Goal: Navigation & Orientation: Find specific page/section

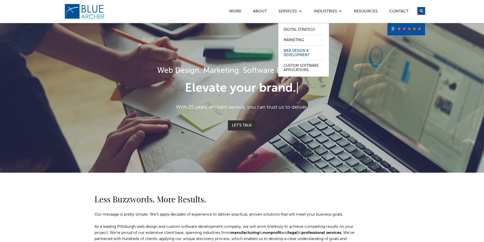
click at [297, 54] on link "Web Design & Development" at bounding box center [304, 53] width 40 height 15
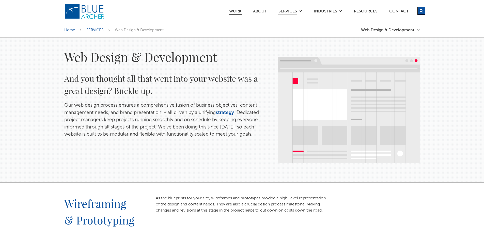
click at [235, 11] on link "Work" at bounding box center [235, 11] width 13 height 5
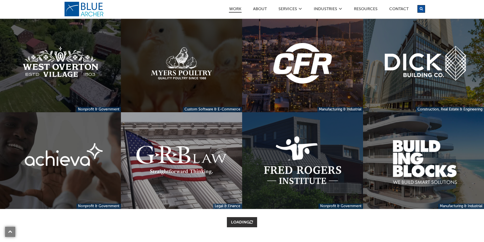
scroll to position [254, 0]
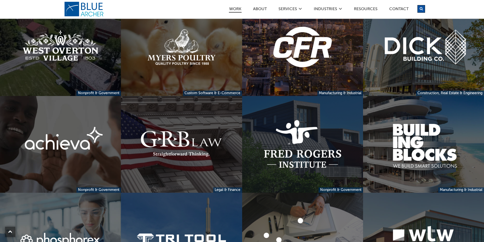
click at [178, 143] on link at bounding box center [181, 144] width 121 height 97
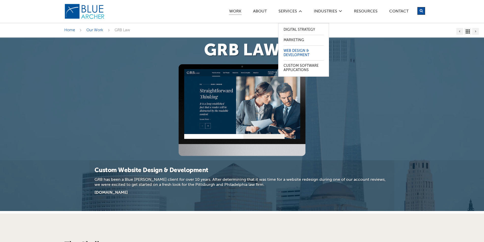
click at [292, 52] on link "Web Design & Development" at bounding box center [304, 53] width 40 height 15
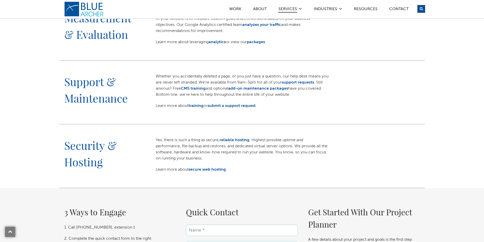
scroll to position [560, 0]
